Goal: Information Seeking & Learning: Learn about a topic

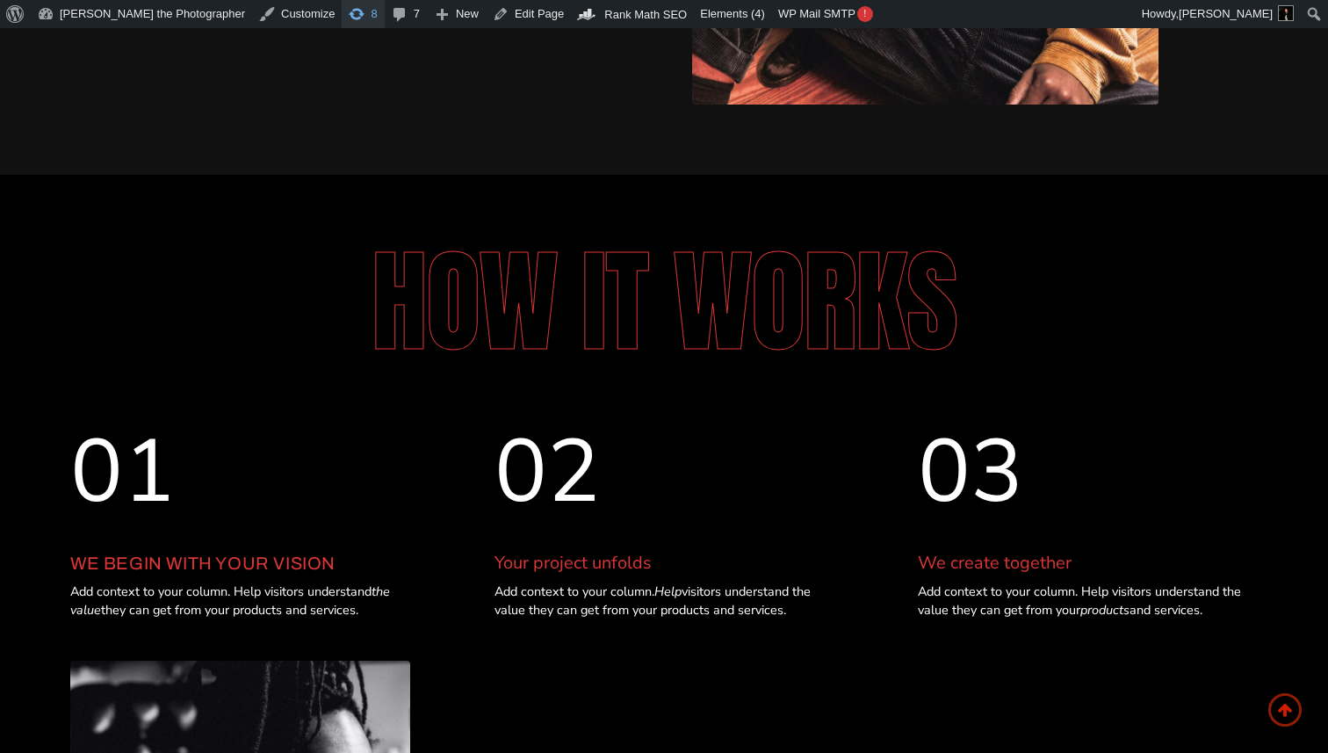
scroll to position [7030, 0]
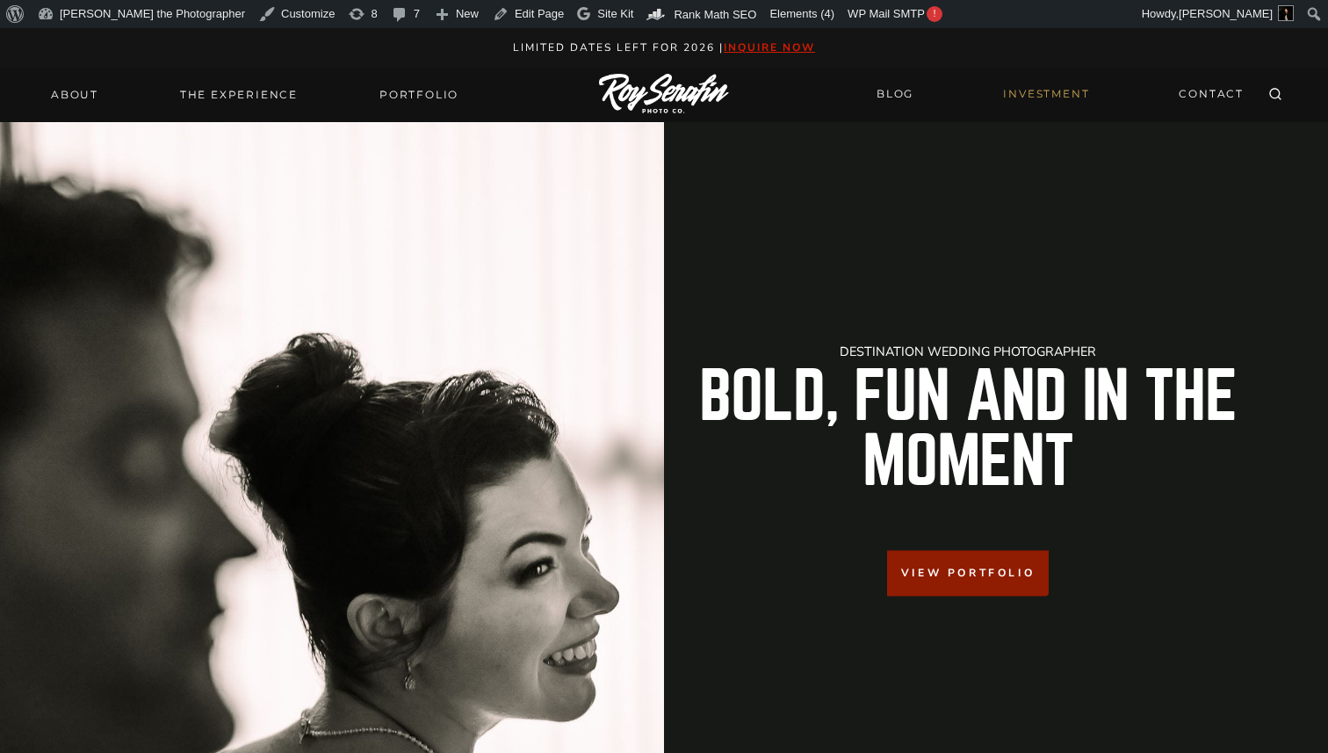
click at [1018, 97] on link "INVESTMENT" at bounding box center [1045, 94] width 107 height 31
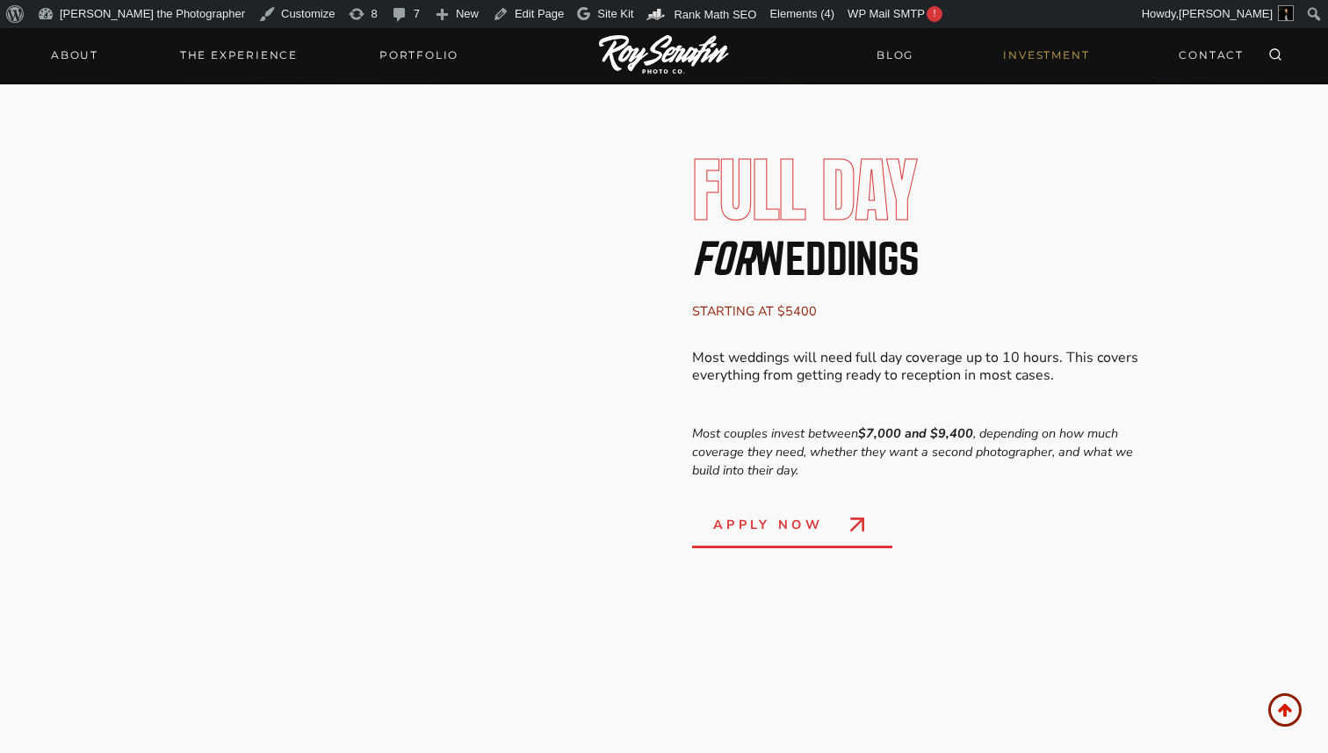
scroll to position [2880, 0]
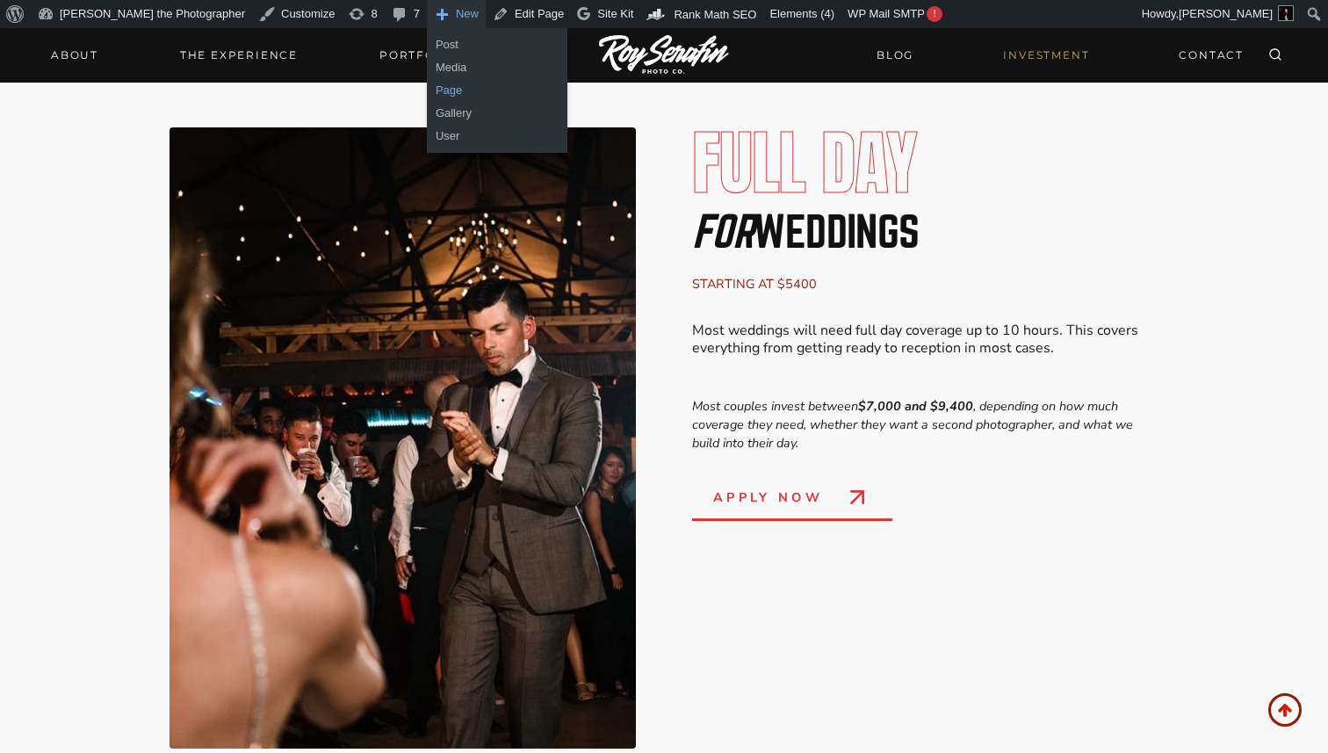
click at [427, 95] on link "Page" at bounding box center [497, 90] width 141 height 23
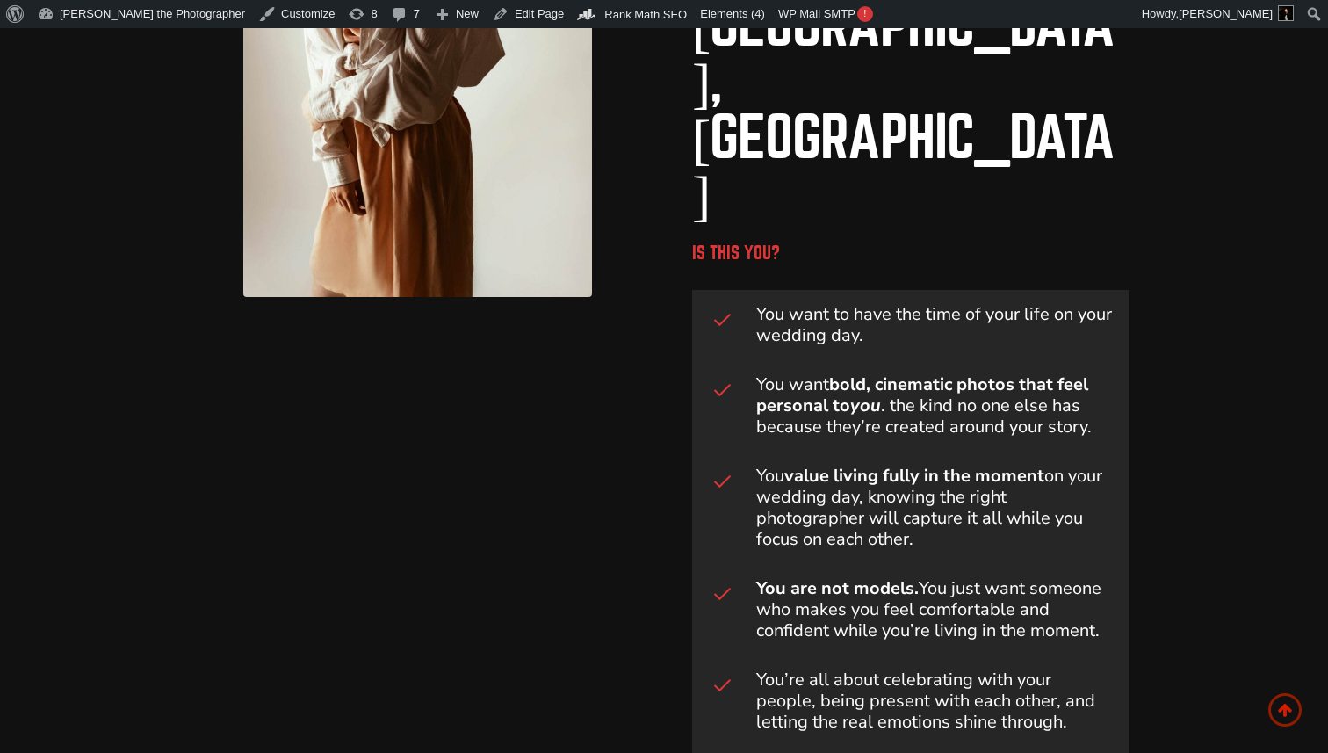
scroll to position [1113, 0]
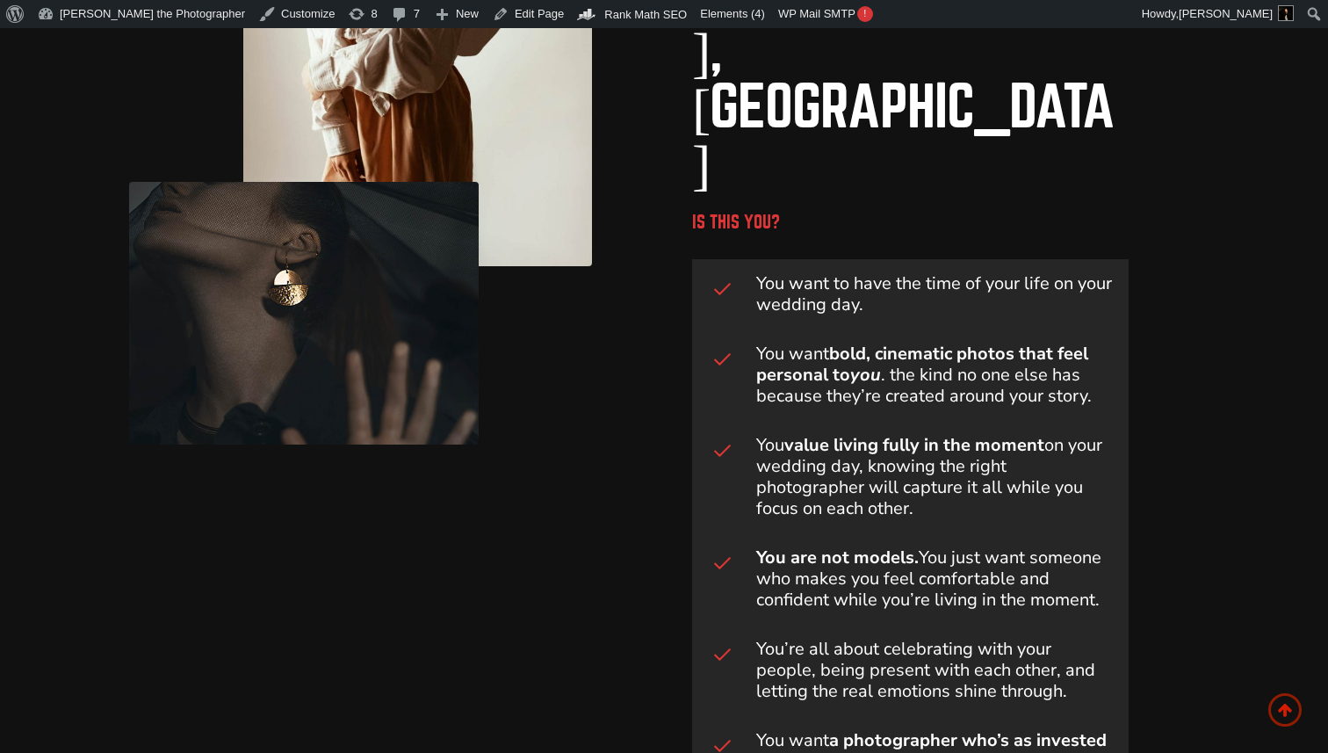
click at [824, 273] on h3 "You want to have the time of your life on your wedding day." at bounding box center [935, 294] width 358 height 42
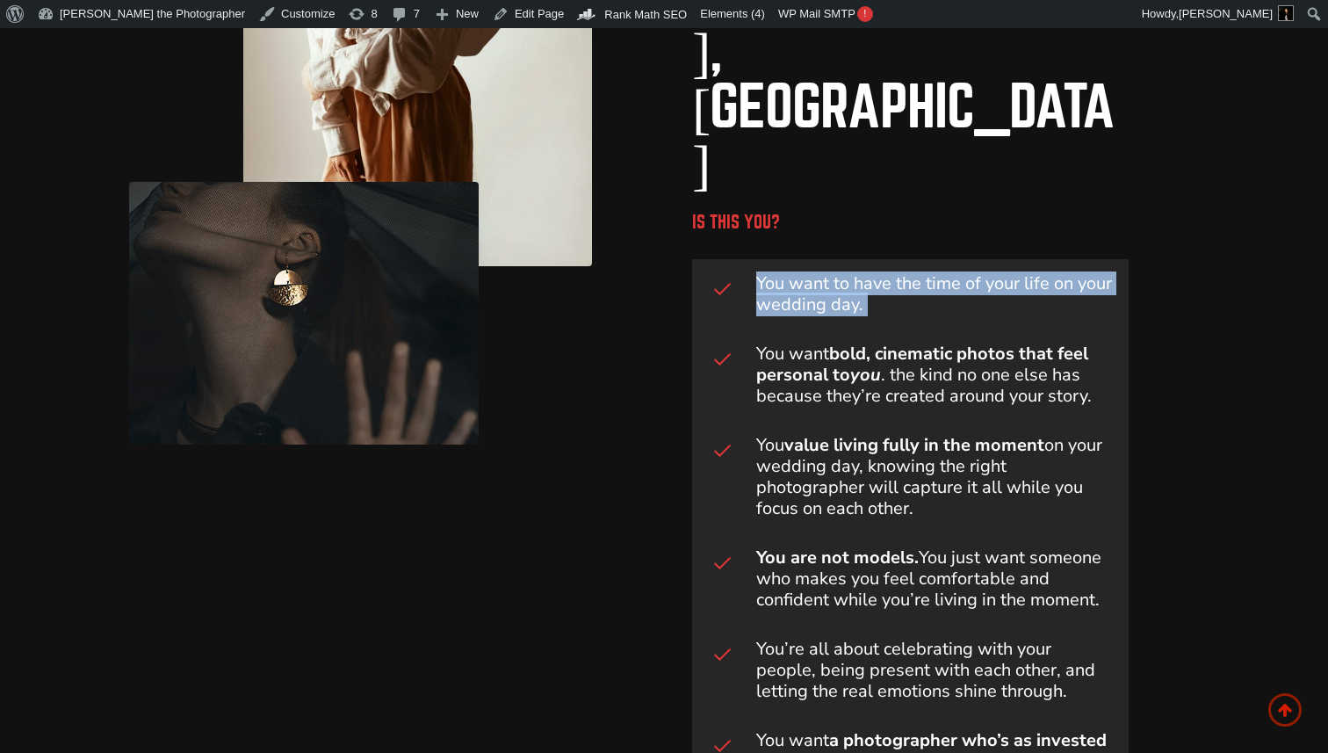
click at [824, 273] on h3 "You want to have the time of your life on your wedding day." at bounding box center [935, 294] width 358 height 42
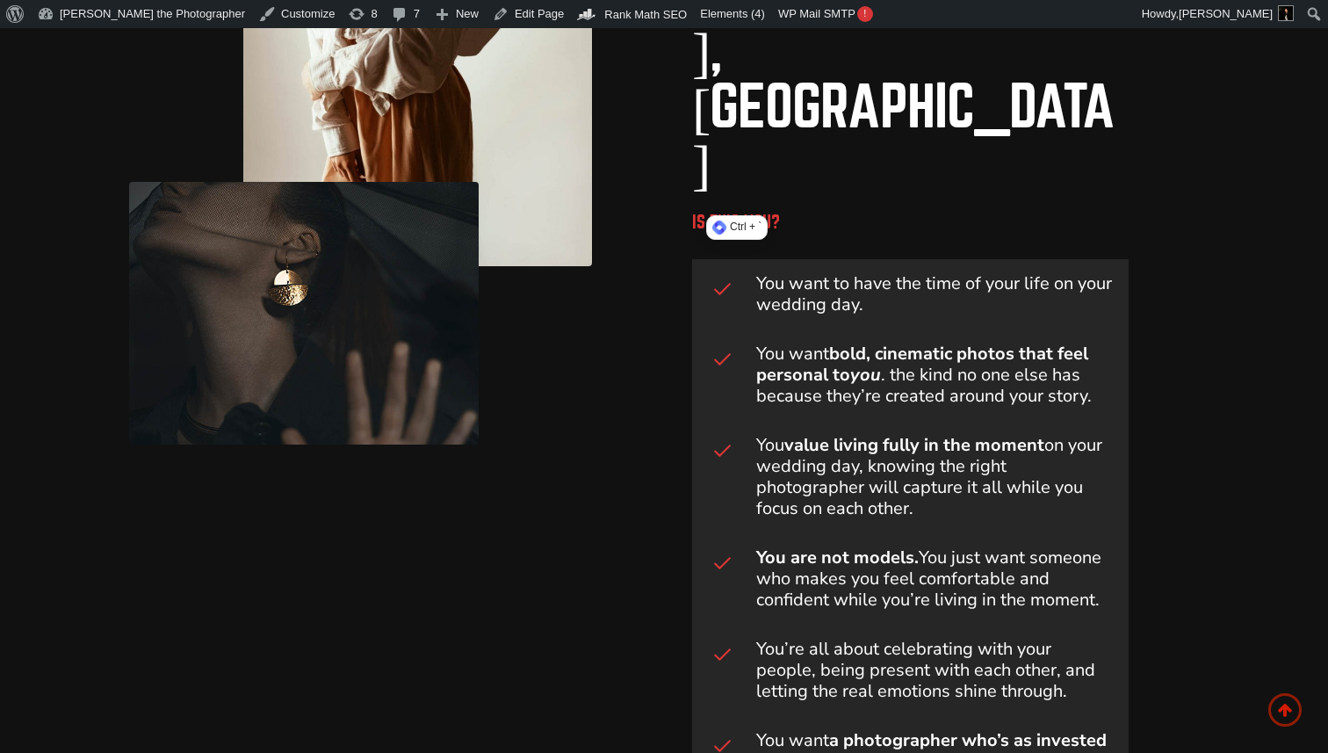
click at [773, 435] on h3 "You value living fully in the moment on your wedding day, knowing the right pho…" at bounding box center [935, 477] width 358 height 84
drag, startPoint x: 754, startPoint y: 270, endPoint x: 912, endPoint y: 339, distance: 171.8
click at [912, 421] on span "You value living fully in the moment on your wedding day, knowing the right pho…" at bounding box center [910, 477] width 436 height 112
click at [798, 728] on strong "a photographer who’s as invested in your day as you are" at bounding box center [931, 750] width 350 height 45
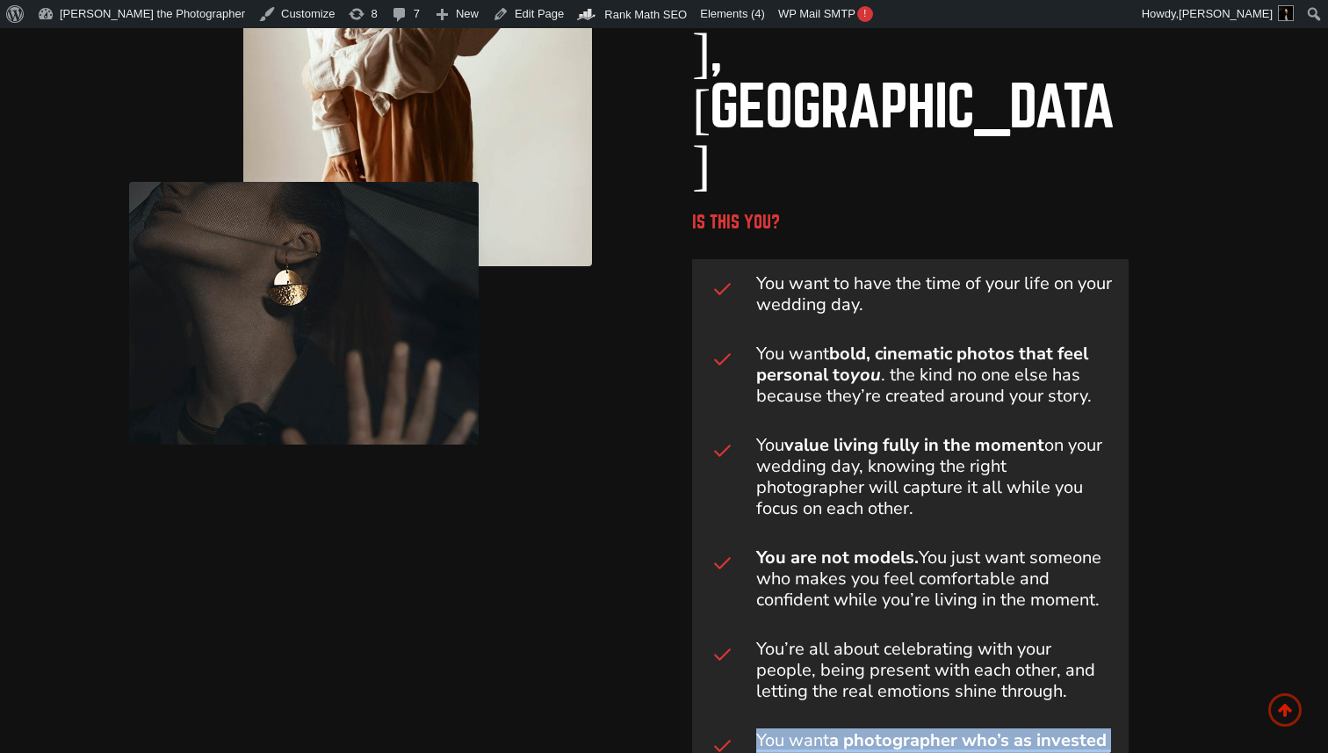
click at [798, 728] on strong "a photographer who’s as invested in your day as you are" at bounding box center [931, 750] width 350 height 45
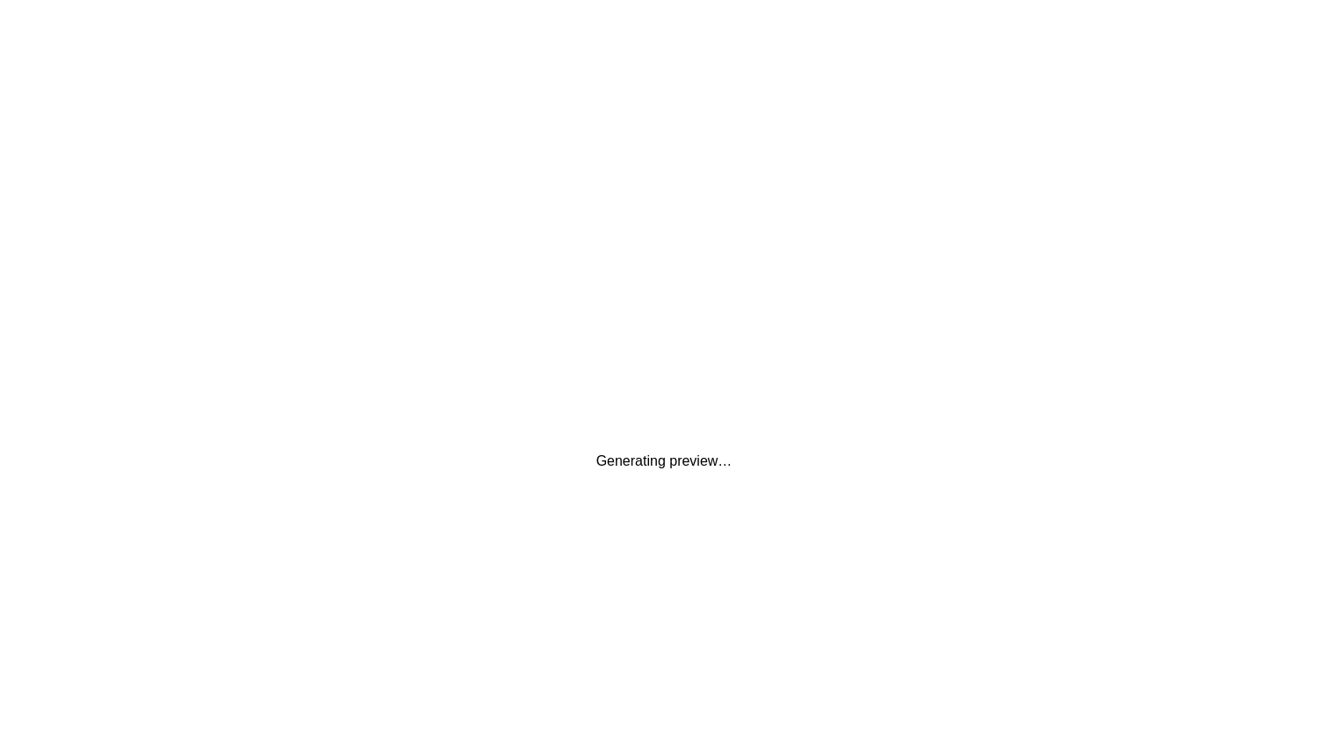
scroll to position [0, 0]
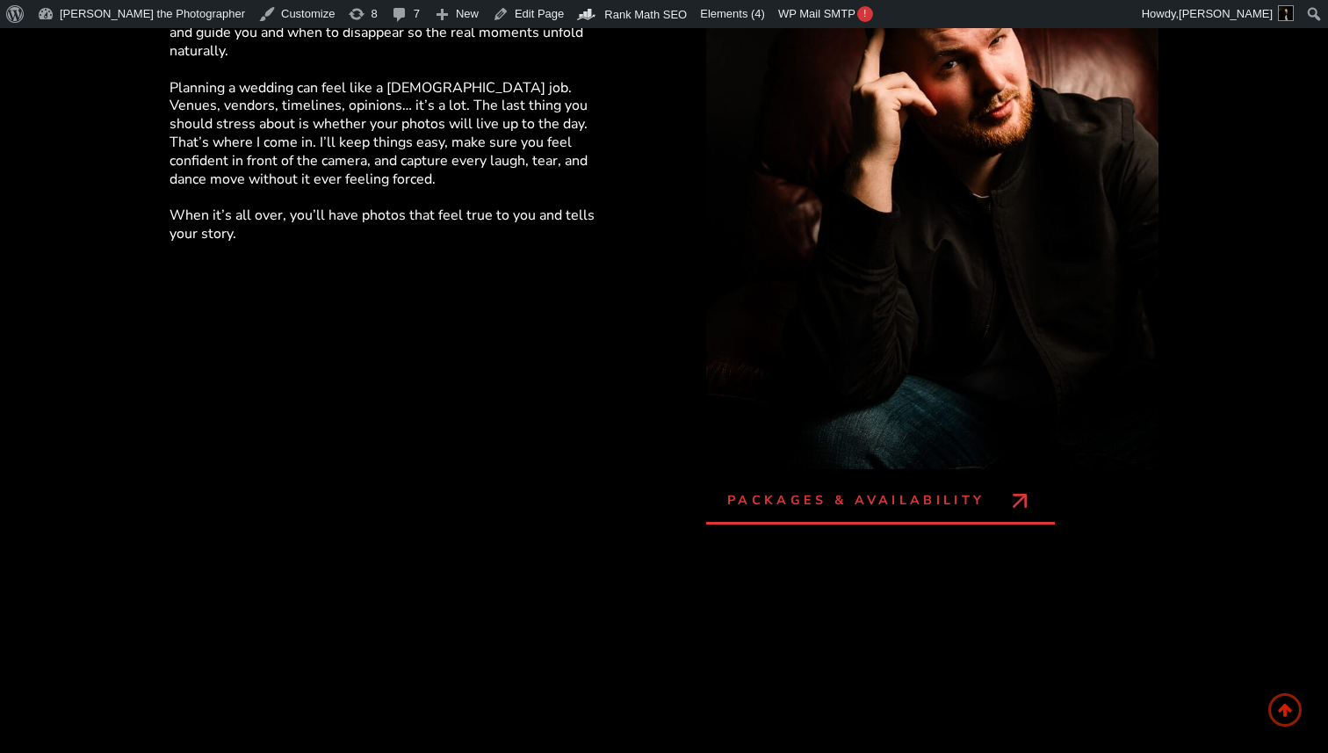
scroll to position [2461, 0]
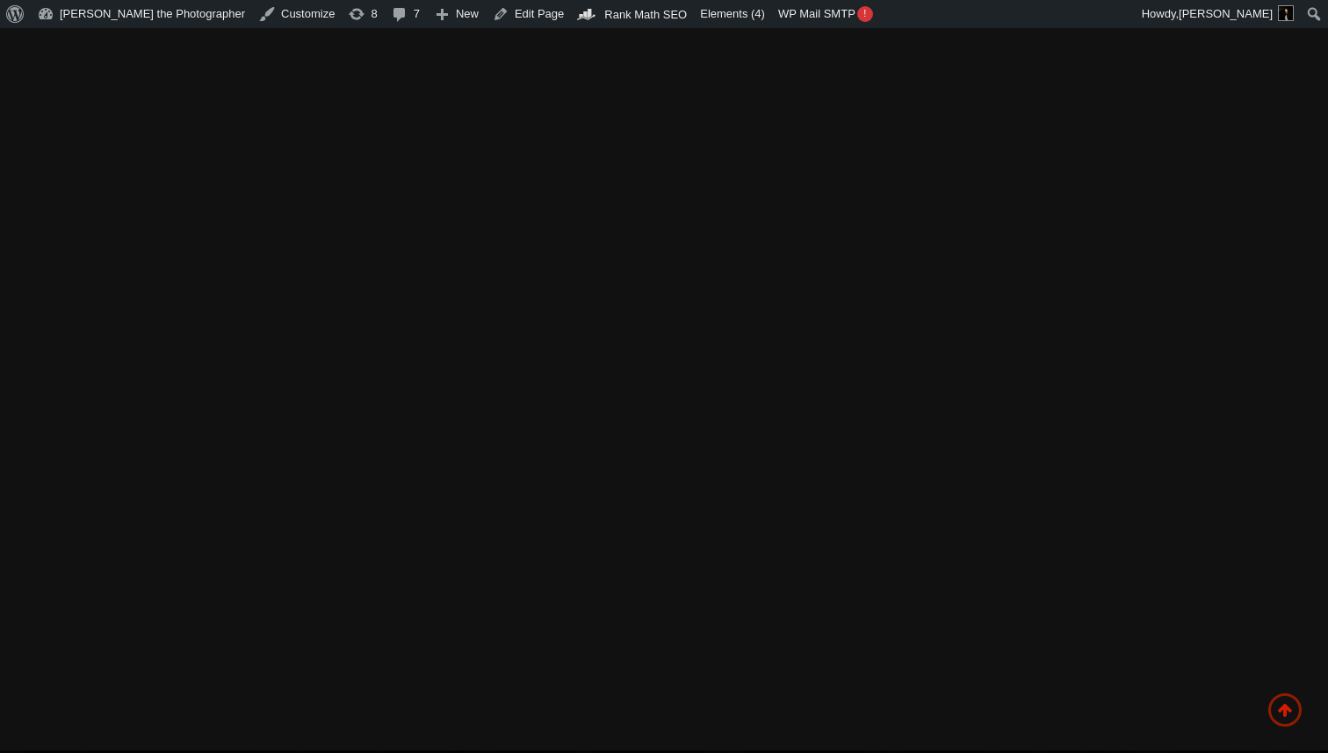
scroll to position [7303, 0]
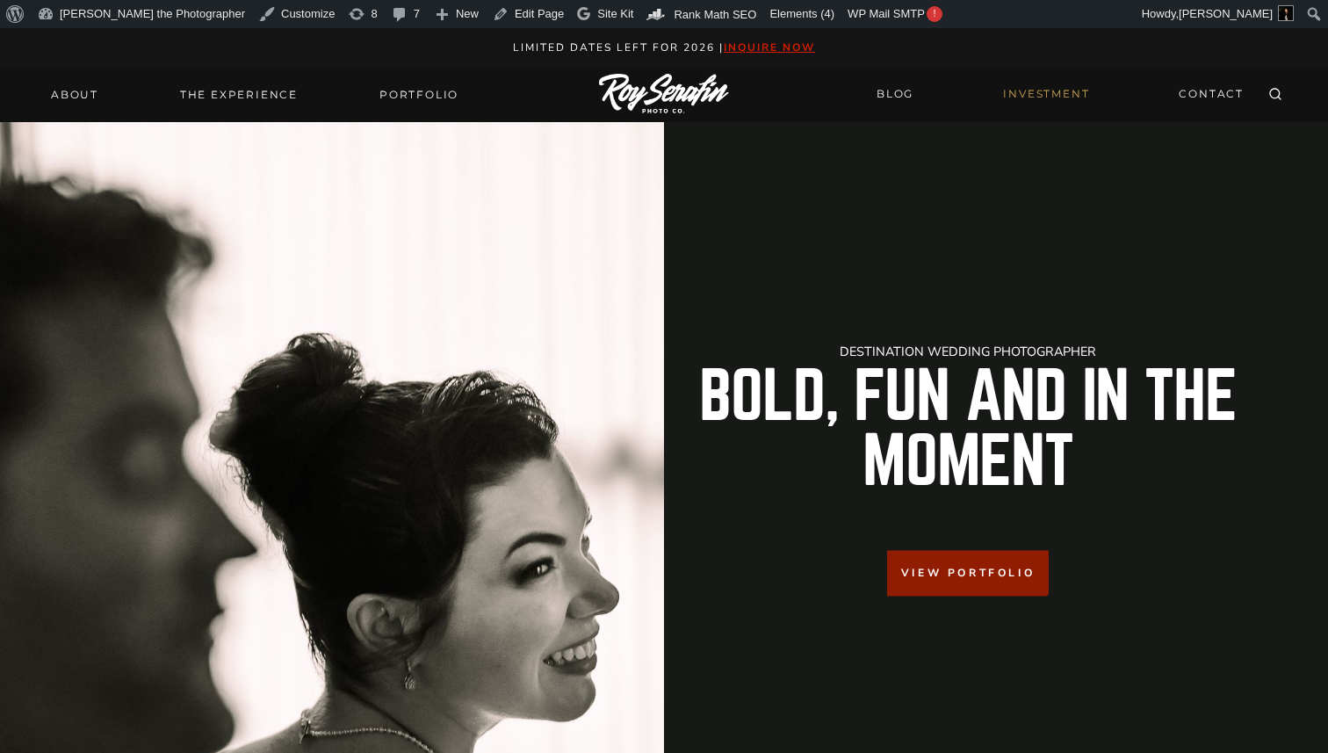
click at [1038, 103] on link "INVESTMENT" at bounding box center [1045, 94] width 107 height 31
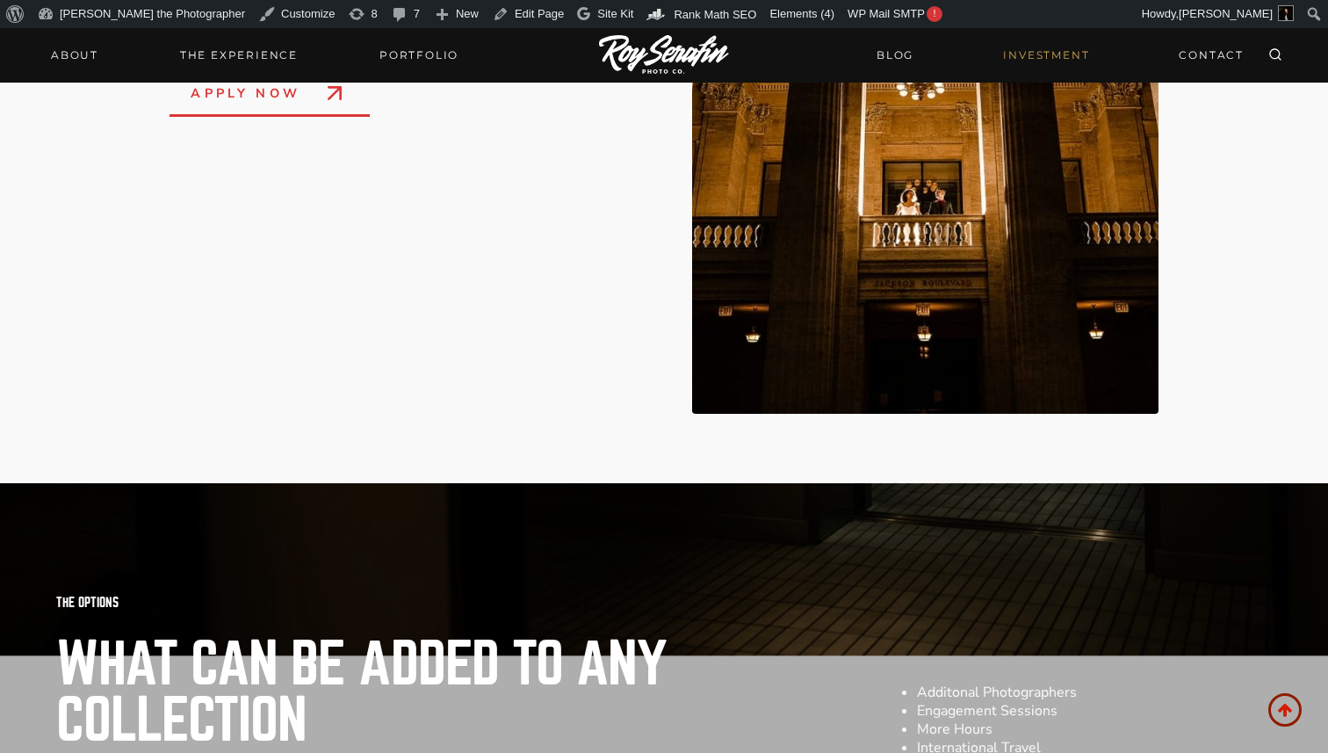
scroll to position [2073, 0]
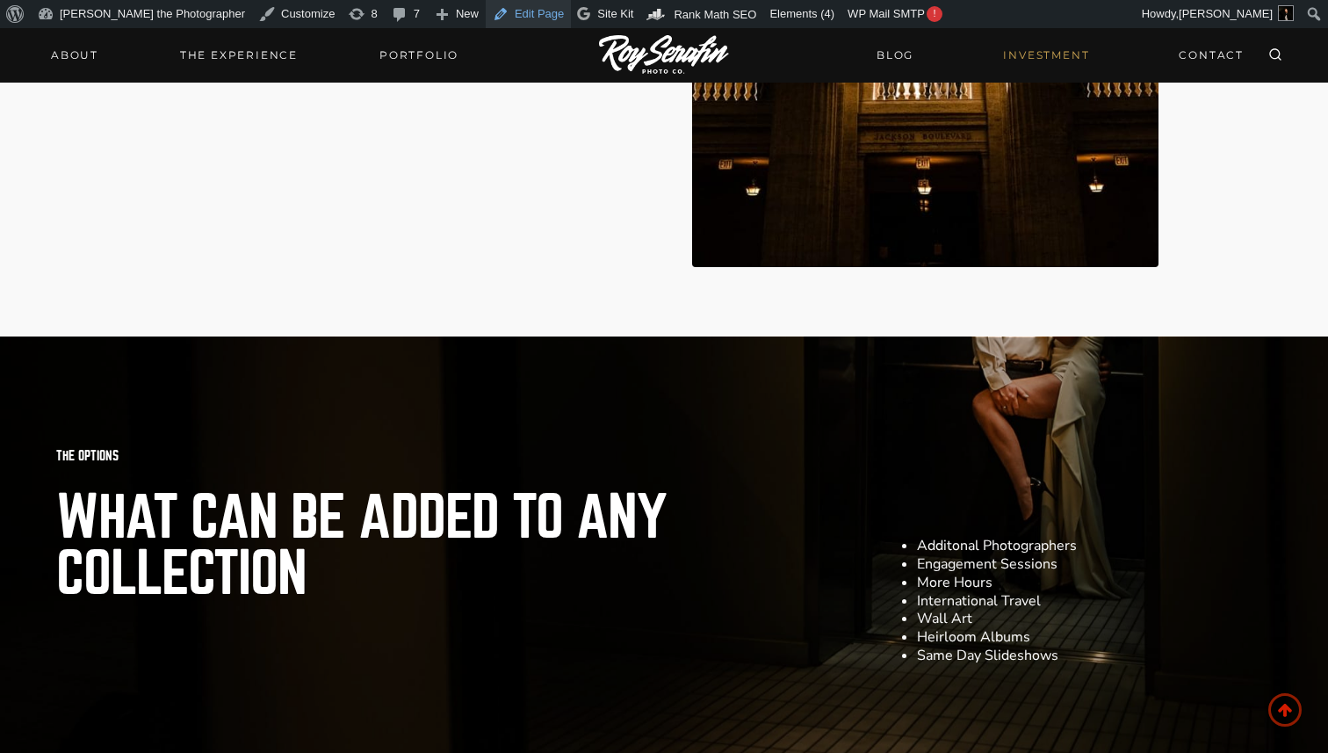
click at [486, 9] on link "Edit Page" at bounding box center [528, 14] width 85 height 28
